Goal: Navigation & Orientation: Go to known website

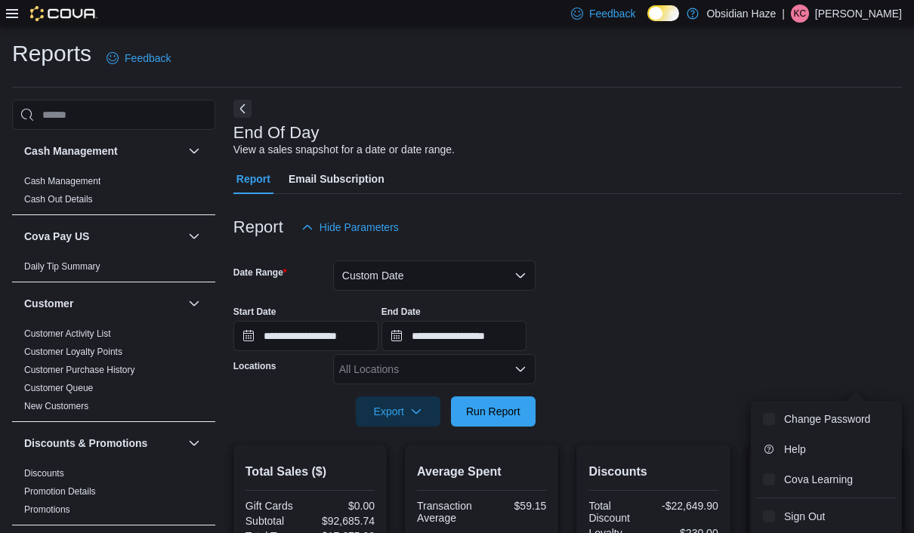
scroll to position [371, 0]
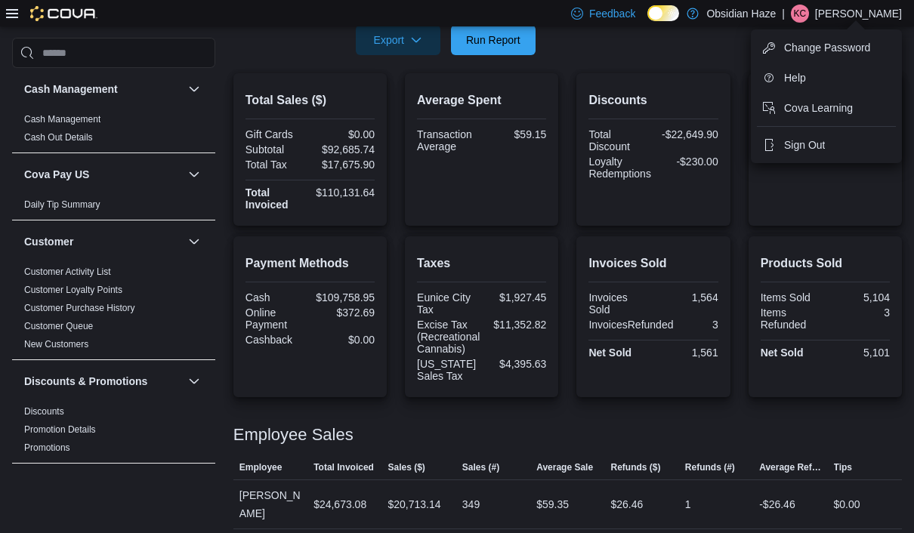
click at [828, 148] on button "Sign Out" at bounding box center [826, 145] width 139 height 24
